Goal: Transaction & Acquisition: Book appointment/travel/reservation

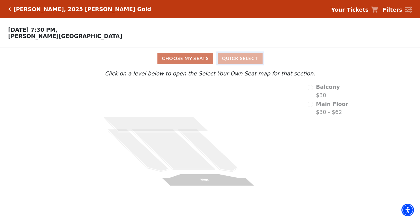
click at [232, 59] on button "Quick Select" at bounding box center [240, 58] width 45 height 11
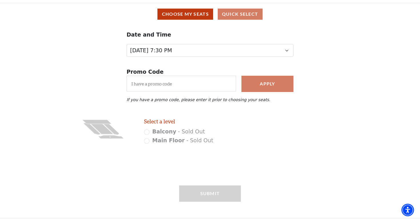
scroll to position [48, 0]
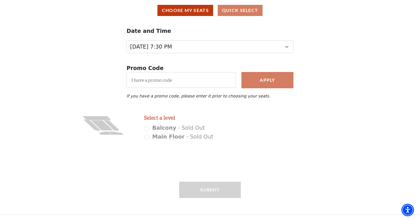
click at [148, 129] on div "Balcony - Sold Out" at bounding box center [192, 128] width 97 height 8
click at [148, 140] on div "Main Floor - Sold Out" at bounding box center [192, 137] width 97 height 8
click at [148, 138] on div "Main Floor - Sold Out" at bounding box center [192, 137] width 97 height 8
click at [148, 130] on div "Balcony - Sold Out" at bounding box center [192, 128] width 97 height 8
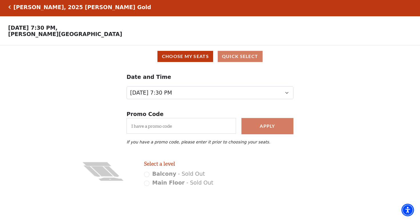
scroll to position [0, 0]
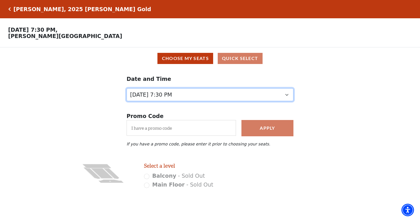
click at [173, 94] on select "Wednesday, October 1 at 7:30 PM Thursday, October 2 at 7:30 PM" at bounding box center [210, 94] width 167 height 13
select select "6501"
click at [127, 97] on select "Wednesday, October 1 at 7:30 PM Thursday, October 2 at 7:30 PM" at bounding box center [210, 94] width 167 height 13
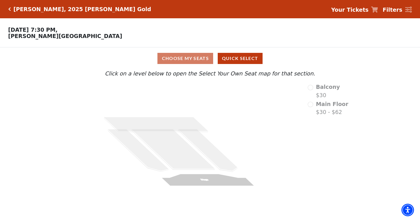
click at [315, 90] on div "Balcony $30" at bounding box center [328, 91] width 41 height 16
click at [315, 102] on div "Main Floor $30 - $62" at bounding box center [328, 108] width 41 height 16
click at [315, 86] on div "Balcony $30" at bounding box center [328, 91] width 41 height 16
click at [315, 103] on div "Main Floor $30 - $62" at bounding box center [328, 108] width 41 height 16
click at [9, 7] on icon "Click here to go back to filters" at bounding box center [9, 9] width 3 height 4
